Goal: Transaction & Acquisition: Subscribe to service/newsletter

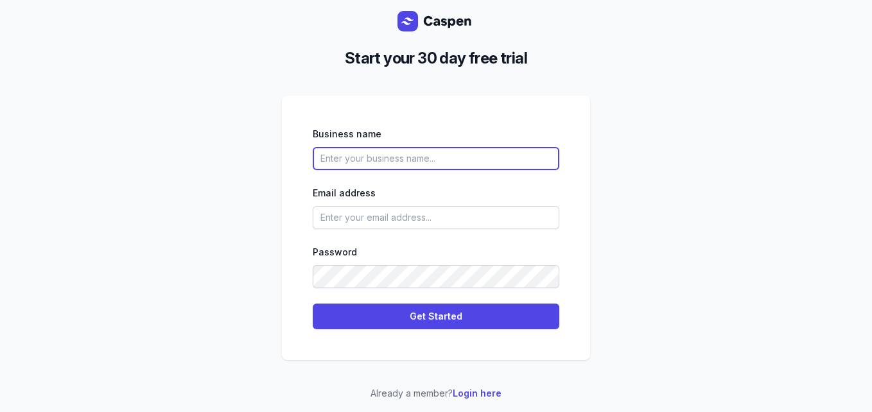
click at [372, 159] on input "text" at bounding box center [436, 158] width 246 height 23
type input "Dilshaad"
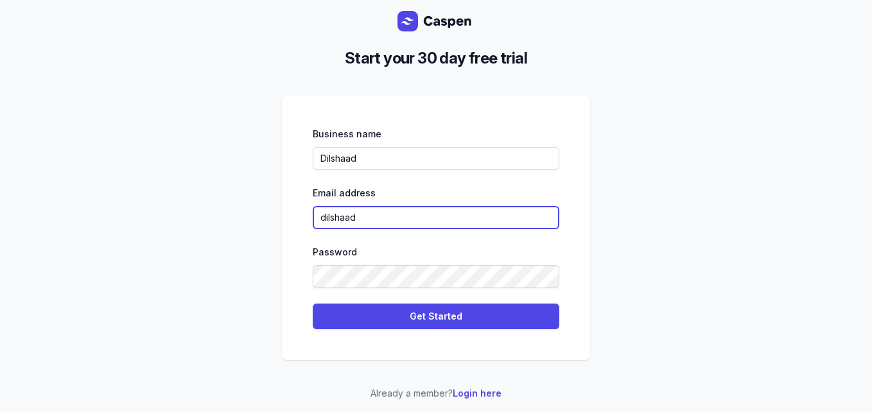
type input "[EMAIL_ADDRESS][DOMAIN_NAME]"
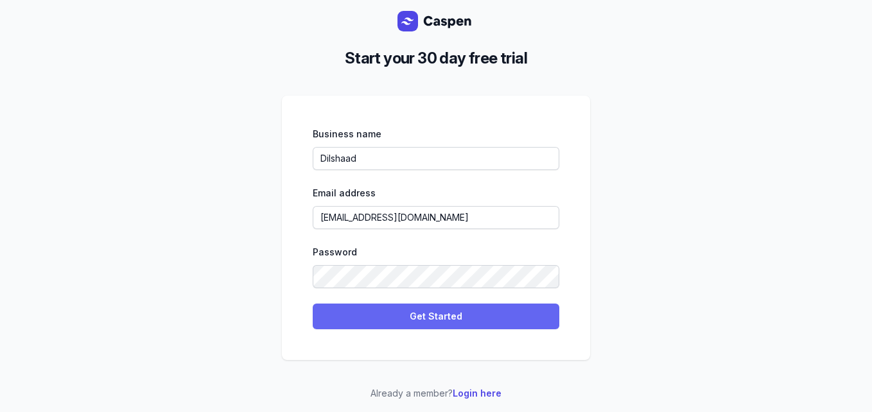
click at [444, 316] on span "Get Started" at bounding box center [435, 316] width 231 height 15
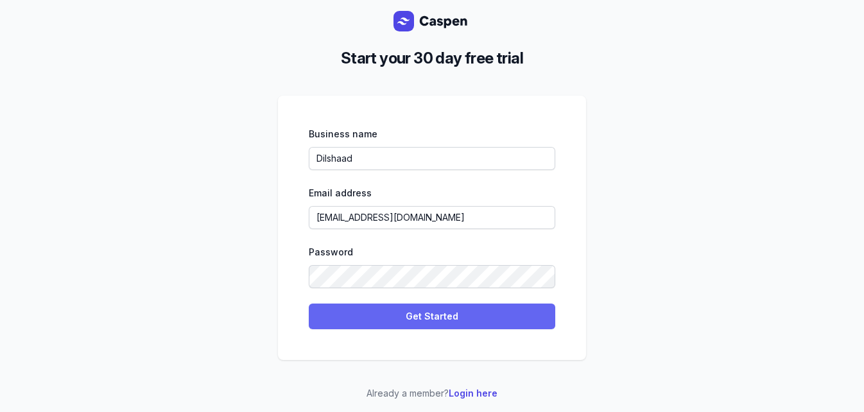
select select
select select "ZA"
select select "[GEOGRAPHIC_DATA]/[GEOGRAPHIC_DATA]"
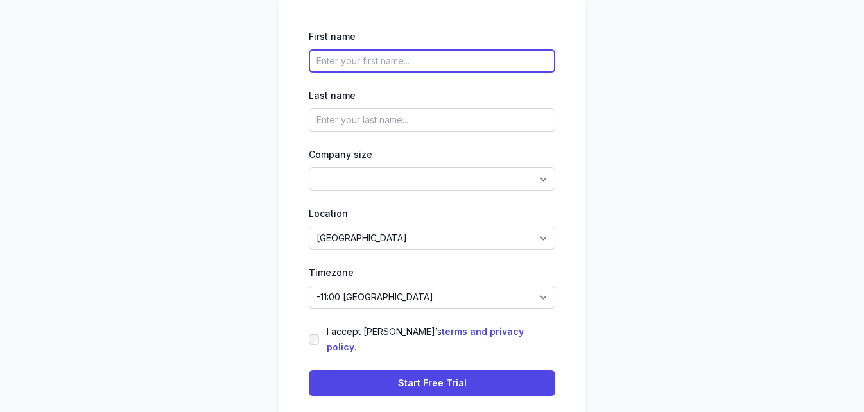
click at [410, 67] on input "text" at bounding box center [432, 60] width 246 height 23
type input "Admin"
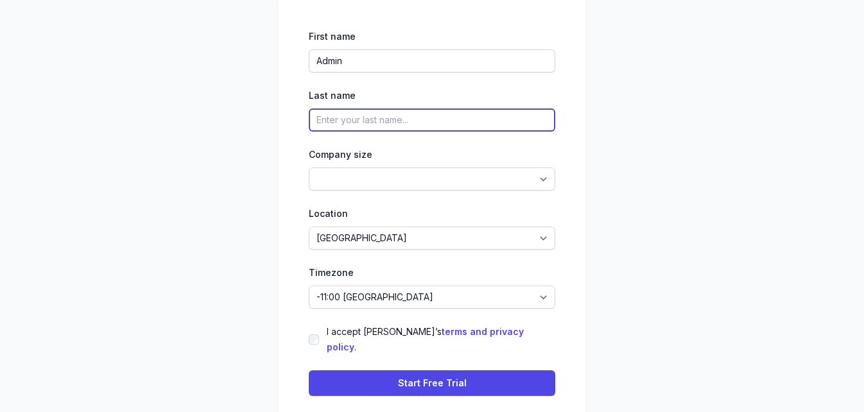
click at [386, 126] on input "text" at bounding box center [432, 119] width 246 height 23
type input "Nutri [PERSON_NAME] Dietitians"
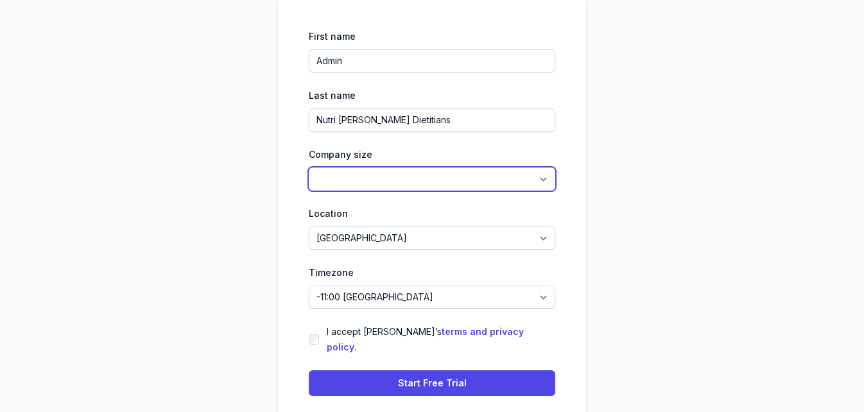
click at [547, 188] on select "1-4 5-14 15-49 50-99 100+" at bounding box center [432, 179] width 246 height 23
select select "5-14"
click at [309, 175] on select "1-4 5-14 15-49 50-99 100+" at bounding box center [432, 179] width 246 height 23
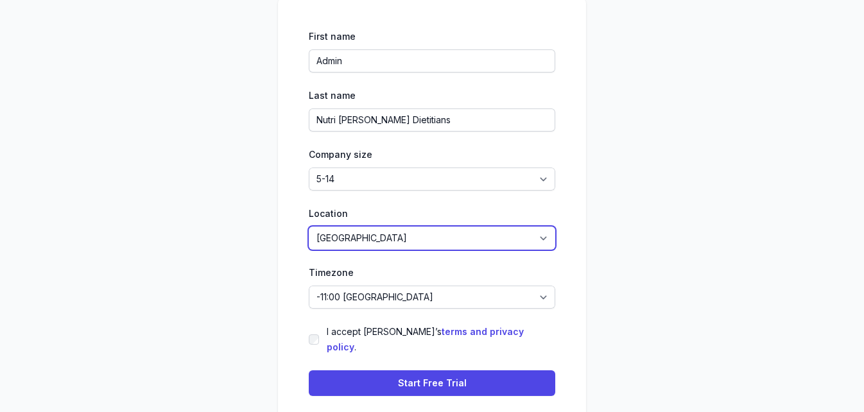
drag, startPoint x: 439, startPoint y: 245, endPoint x: 422, endPoint y: 280, distance: 39.3
click at [439, 245] on select "[GEOGRAPHIC_DATA] [GEOGRAPHIC_DATA] [GEOGRAPHIC_DATA] [US_STATE] [GEOGRAPHIC_DA…" at bounding box center [432, 238] width 246 height 23
click at [309, 234] on select "[GEOGRAPHIC_DATA] [GEOGRAPHIC_DATA] [GEOGRAPHIC_DATA] [US_STATE] [GEOGRAPHIC_DA…" at bounding box center [432, 238] width 246 height 23
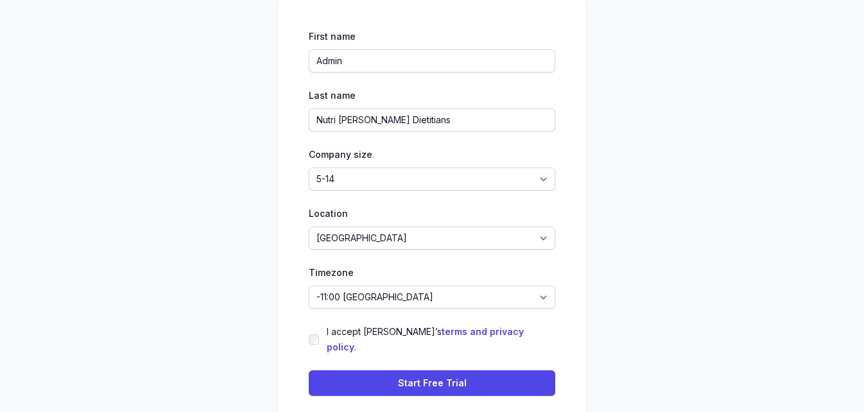
drag, startPoint x: 322, startPoint y: 340, endPoint x: 332, endPoint y: 345, distance: 10.9
click at [322, 340] on div "I accept [PERSON_NAME]’s terms and privacy policy ." at bounding box center [432, 339] width 246 height 31
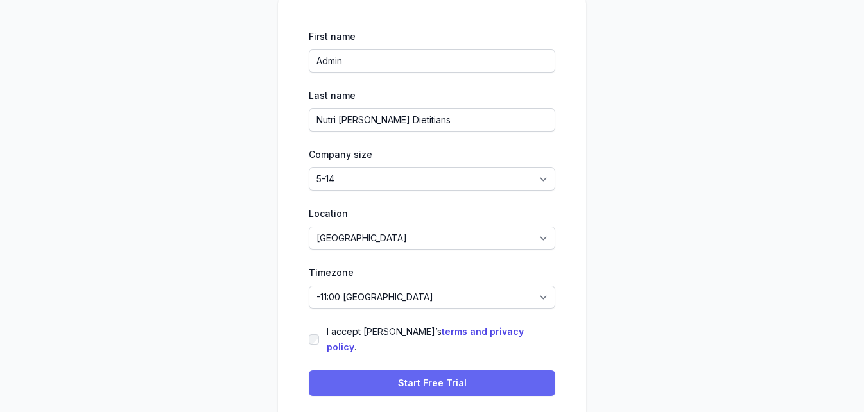
drag, startPoint x: 428, startPoint y: 370, endPoint x: 580, endPoint y: 365, distance: 152.2
click at [433, 376] on span "Start Free Trial" at bounding box center [432, 383] width 69 height 15
